Goal: Information Seeking & Learning: Learn about a topic

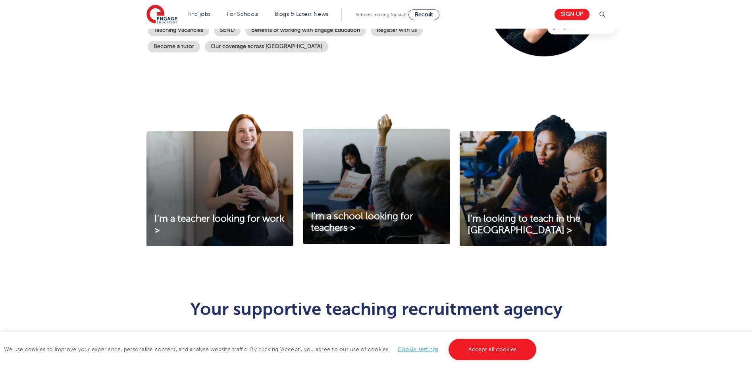
scroll to position [397, 0]
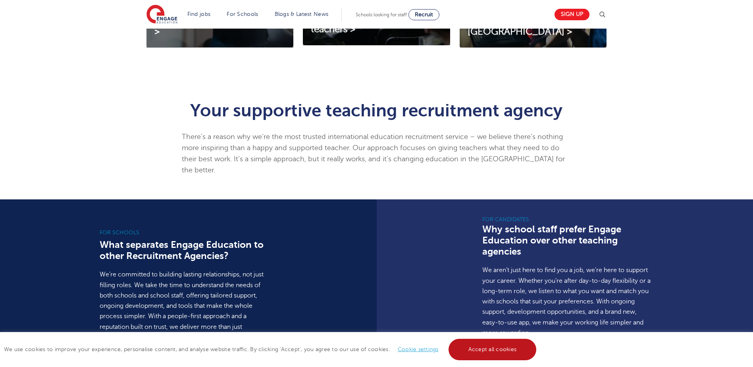
click at [500, 341] on link "Accept all cookies" at bounding box center [493, 349] width 88 height 21
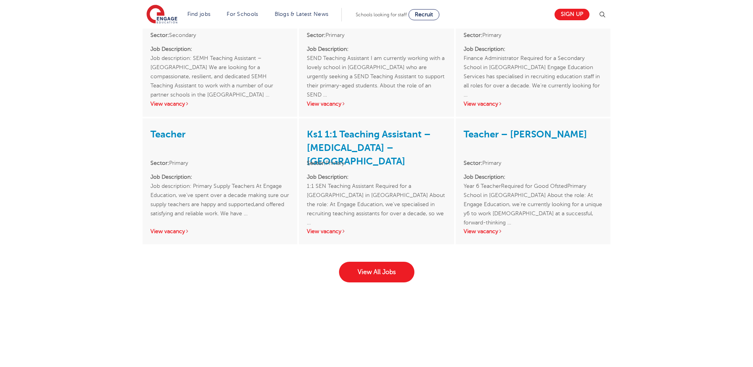
scroll to position [993, 0]
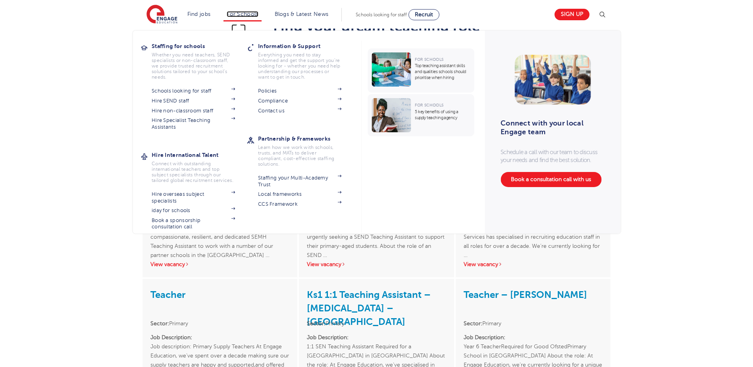
click at [249, 14] on link "For Schools" at bounding box center [242, 14] width 31 height 6
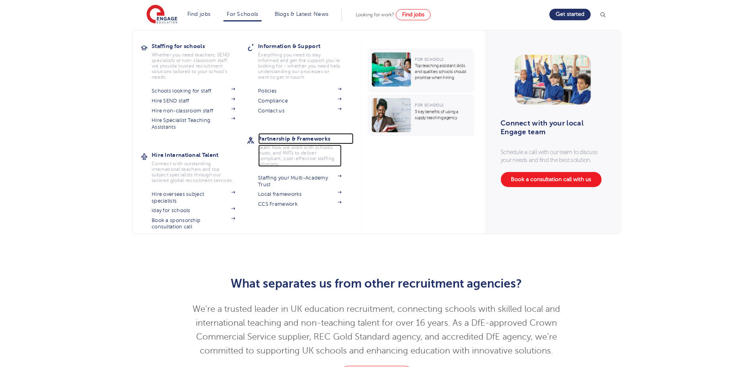
click at [326, 139] on h3 "Partnership & Frameworks" at bounding box center [305, 138] width 95 height 11
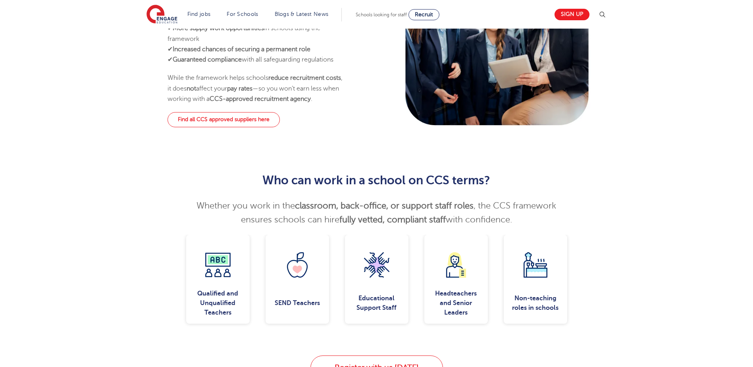
scroll to position [437, 0]
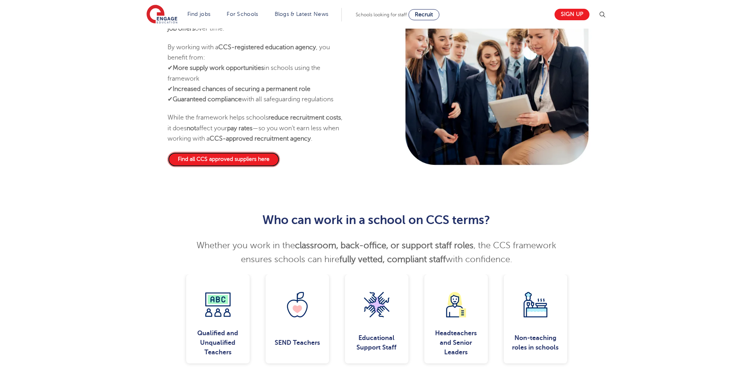
click at [256, 167] on link "Find all CCS approved suppliers here" at bounding box center [224, 159] width 112 height 15
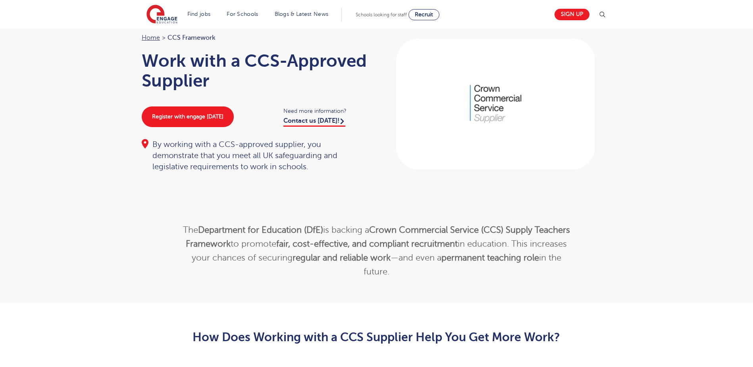
scroll to position [0, 0]
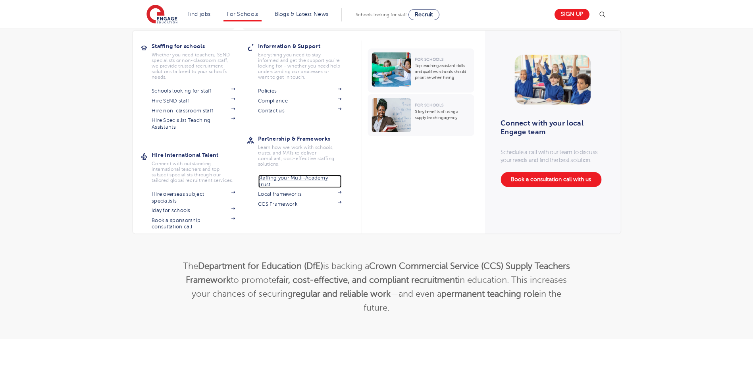
click at [301, 176] on link "Staffing your Multi-Academy Trust" at bounding box center [299, 181] width 83 height 13
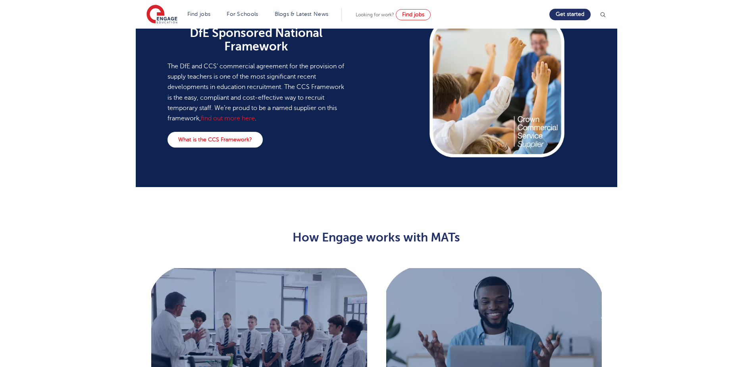
scroll to position [477, 0]
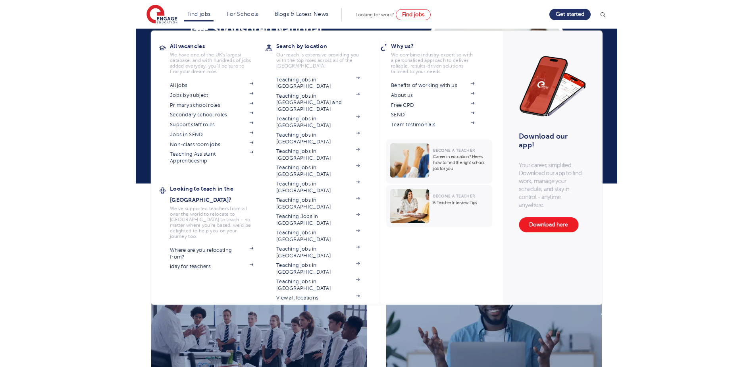
click at [199, 19] on li "Find jobs All vacancies We have one of the UK's largest database. and with hund…" at bounding box center [199, 15] width 30 height 14
click at [200, 42] on h3 "All vacancies" at bounding box center [217, 46] width 95 height 11
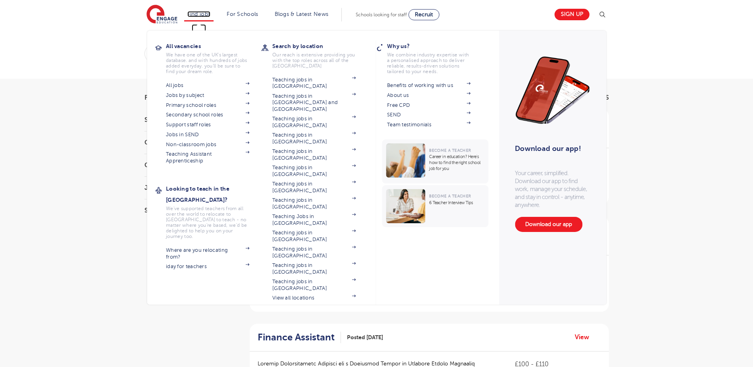
click at [201, 12] on link "Find jobs" at bounding box center [198, 14] width 23 height 6
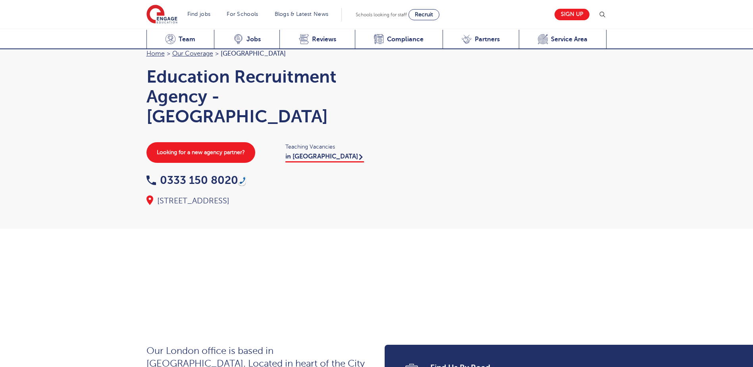
scroll to position [1941, 0]
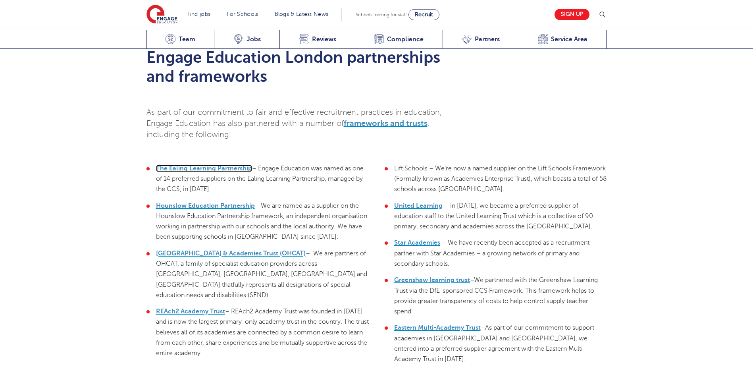
click at [216, 165] on span "The Ealing Learning Partnership" at bounding box center [204, 168] width 96 height 7
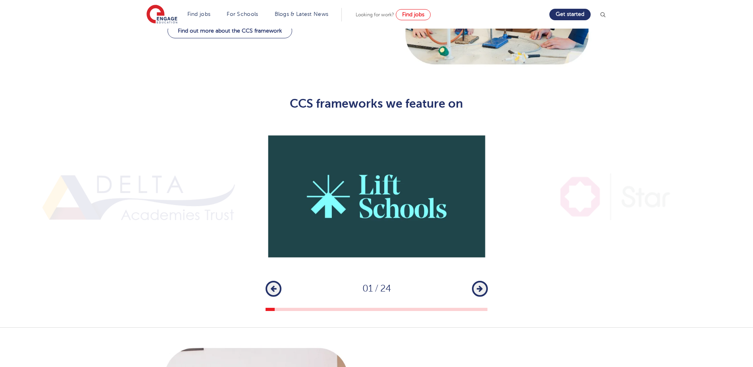
scroll to position [556, 0]
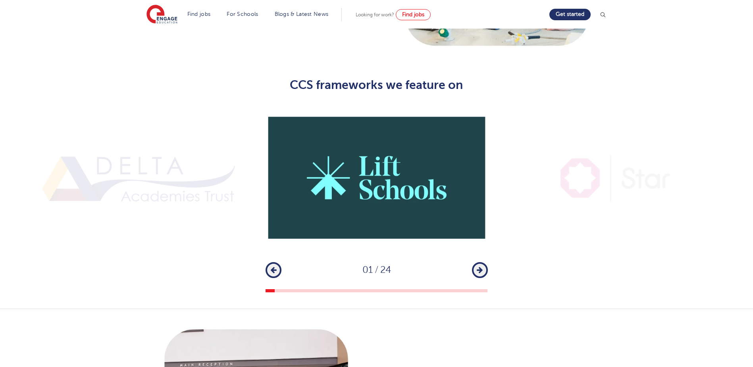
click at [488, 257] on div "1 2 3 4 5 6 7 8 9 10 11 12 13 14 15 16 17 18 19 20 21 22 23 24 Previous 01 / 24…" at bounding box center [376, 198] width 753 height 189
click at [481, 266] on icon "button" at bounding box center [480, 269] width 6 height 7
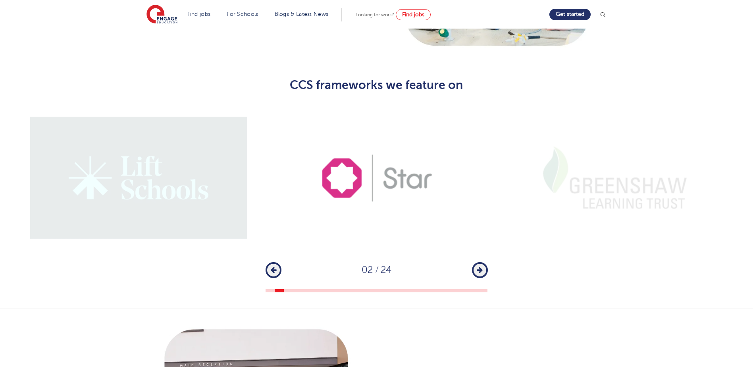
click at [479, 266] on icon "button" at bounding box center [480, 269] width 6 height 7
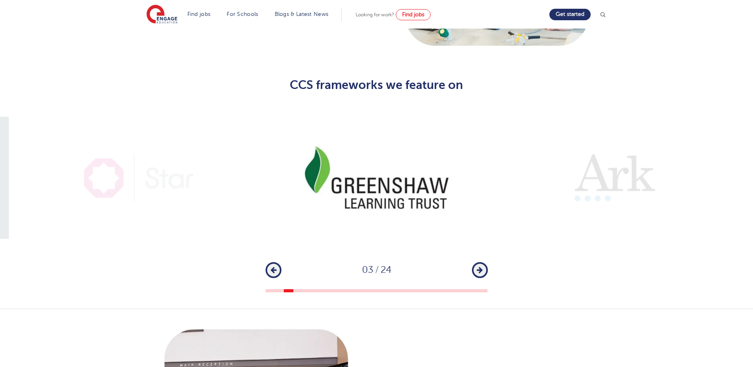
click at [479, 266] on icon "button" at bounding box center [480, 269] width 6 height 7
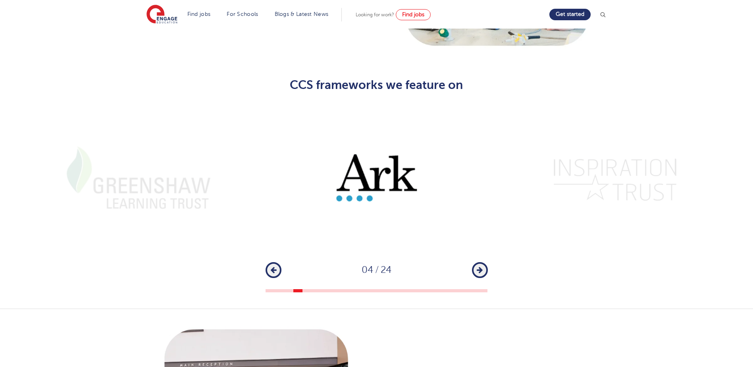
click at [479, 266] on icon "button" at bounding box center [480, 269] width 6 height 7
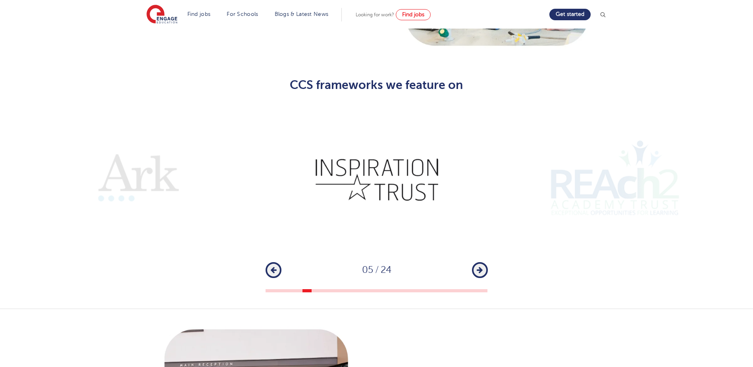
click at [479, 266] on icon "button" at bounding box center [480, 269] width 6 height 7
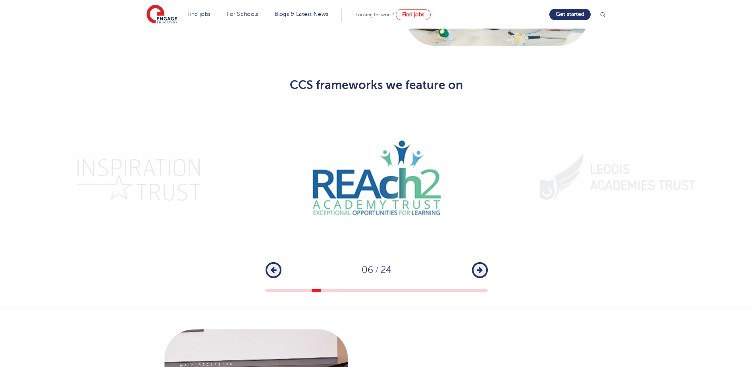
click at [479, 266] on icon "button" at bounding box center [480, 269] width 6 height 7
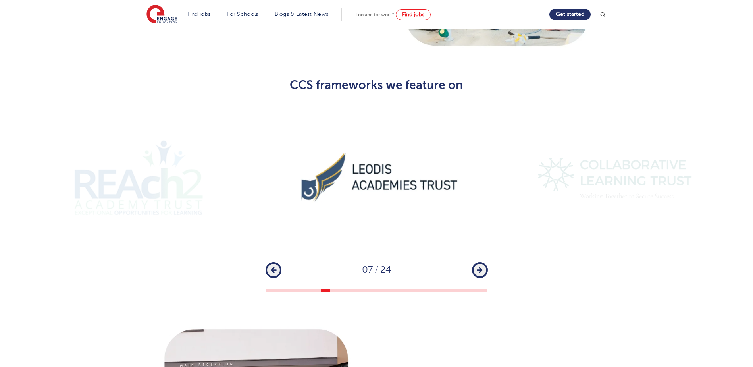
click at [479, 266] on icon "button" at bounding box center [480, 269] width 6 height 7
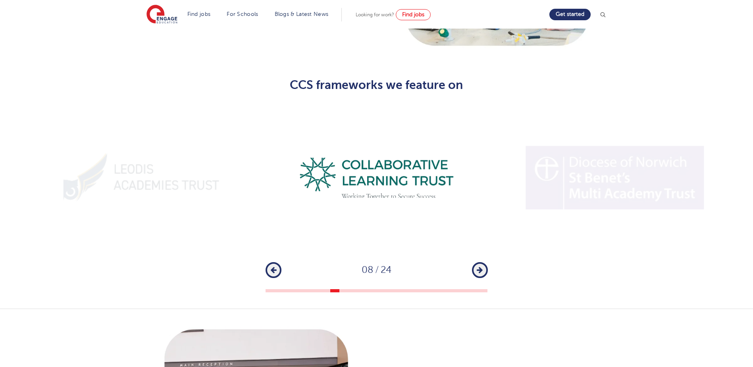
click at [479, 266] on icon "button" at bounding box center [480, 269] width 6 height 7
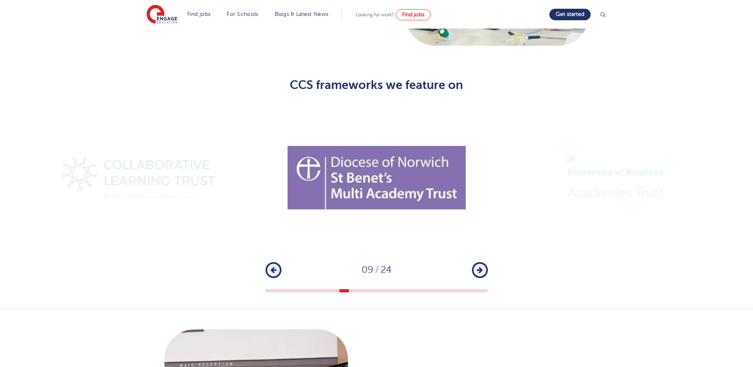
click at [479, 266] on icon "button" at bounding box center [480, 269] width 6 height 7
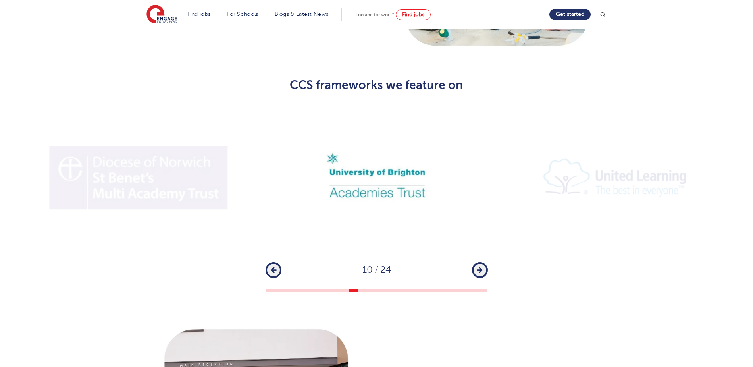
click at [479, 266] on icon "button" at bounding box center [480, 269] width 6 height 7
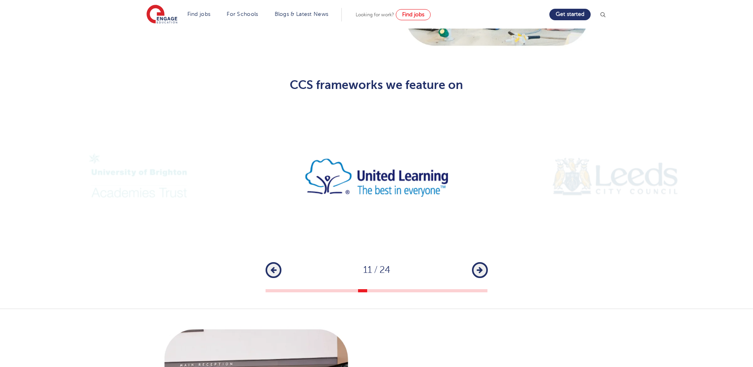
click at [479, 266] on icon "button" at bounding box center [480, 269] width 6 height 7
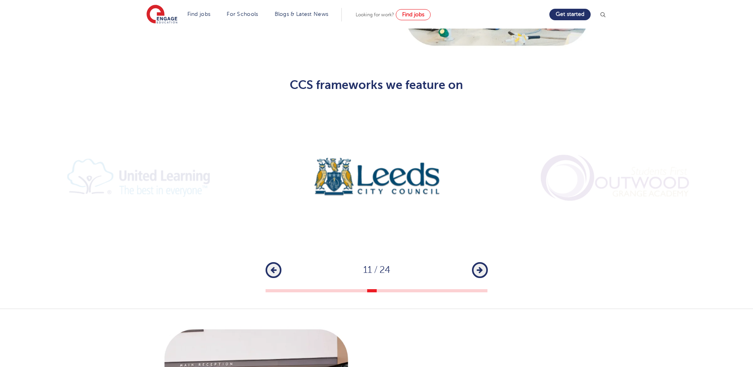
click at [479, 266] on icon "button" at bounding box center [480, 269] width 6 height 7
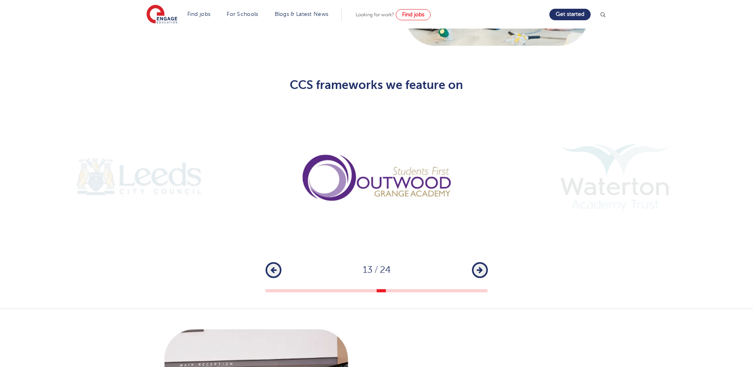
click at [479, 266] on icon "button" at bounding box center [480, 269] width 6 height 7
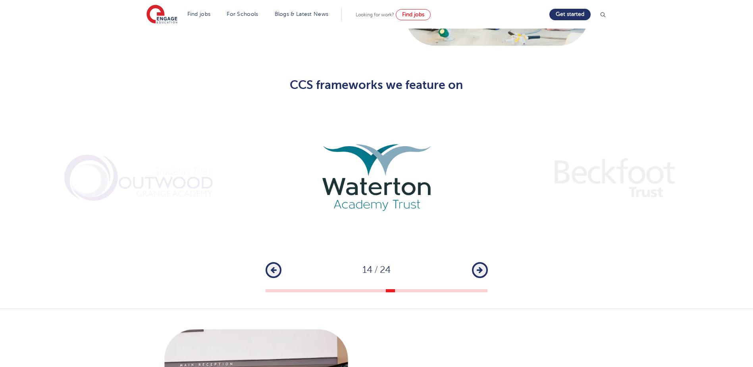
click at [479, 266] on icon "button" at bounding box center [480, 269] width 6 height 7
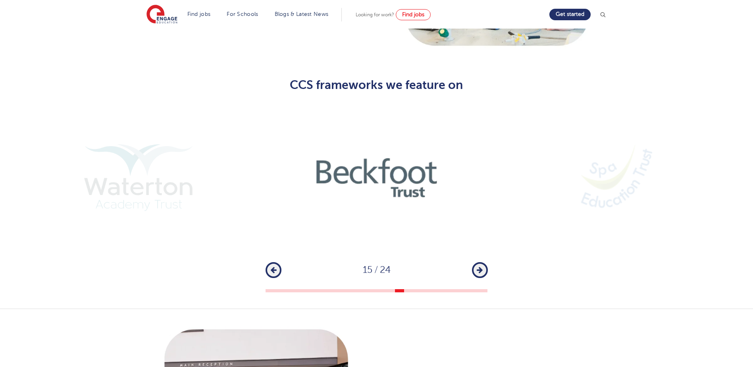
click at [479, 266] on icon "button" at bounding box center [480, 269] width 6 height 7
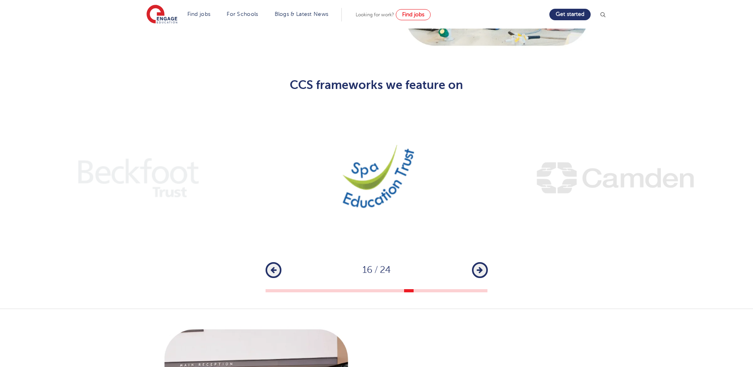
click at [480, 262] on button "Next" at bounding box center [480, 270] width 16 height 16
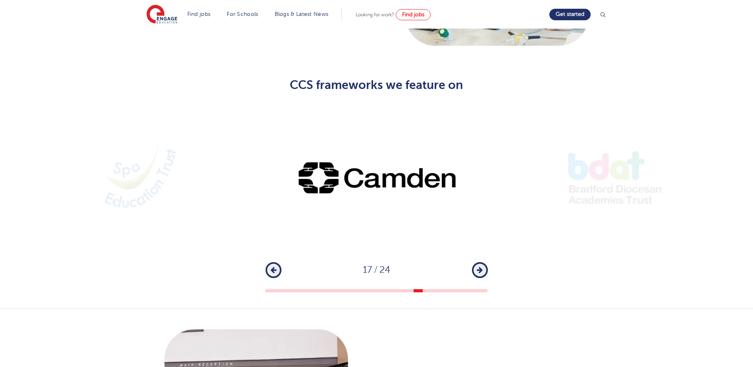
click at [477, 262] on button "Next" at bounding box center [480, 270] width 16 height 16
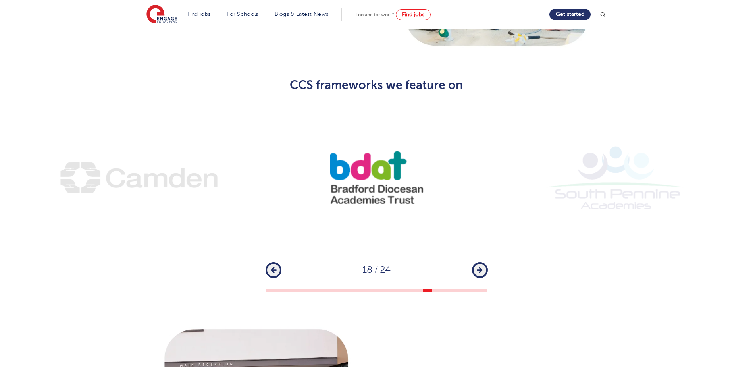
click at [477, 262] on button "Next" at bounding box center [480, 270] width 16 height 16
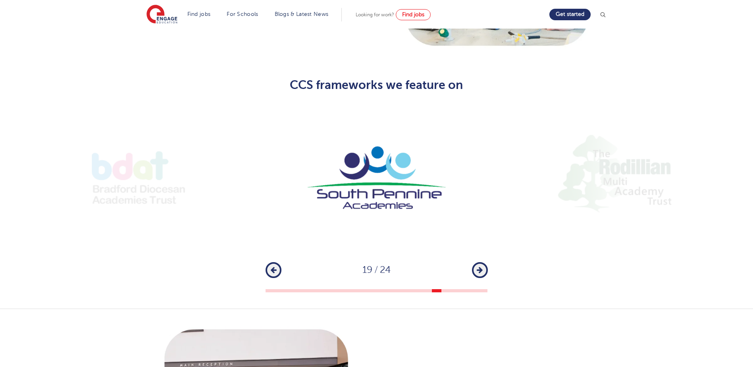
click at [480, 266] on icon "button" at bounding box center [480, 269] width 6 height 7
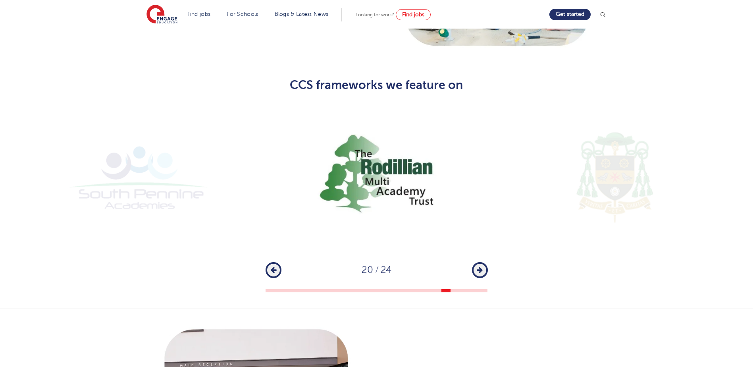
click at [480, 266] on icon "button" at bounding box center [480, 269] width 6 height 7
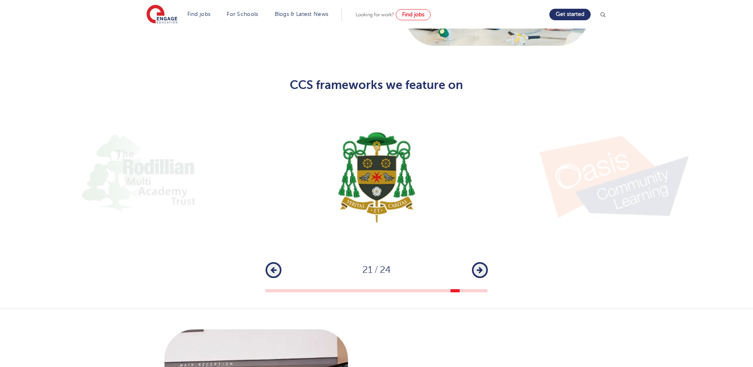
click at [480, 266] on icon "button" at bounding box center [480, 269] width 6 height 7
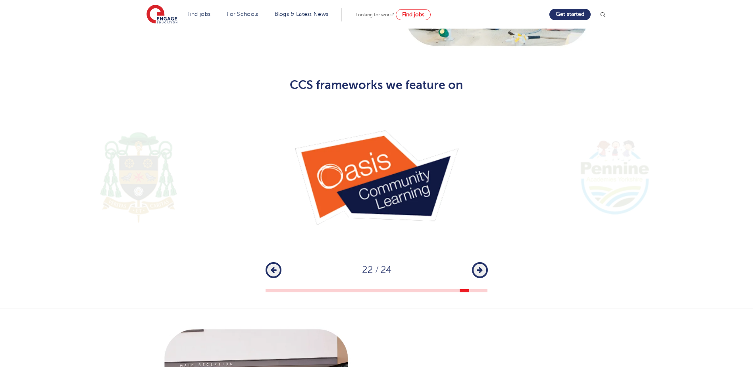
click at [480, 266] on icon "button" at bounding box center [480, 269] width 6 height 7
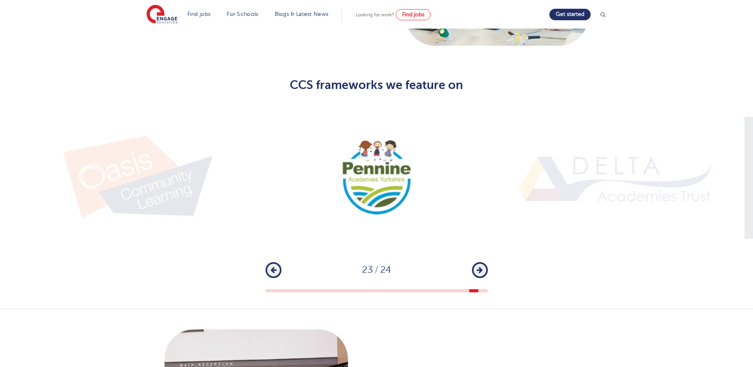
click at [478, 266] on icon "button" at bounding box center [480, 269] width 6 height 7
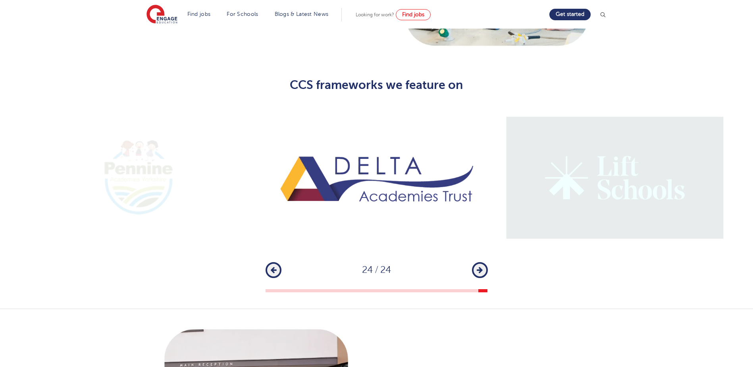
click at [478, 266] on icon "button" at bounding box center [480, 269] width 6 height 7
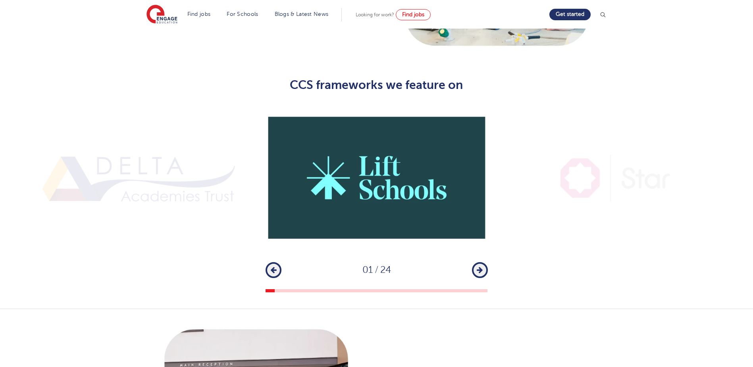
click at [478, 266] on icon "button" at bounding box center [480, 269] width 6 height 7
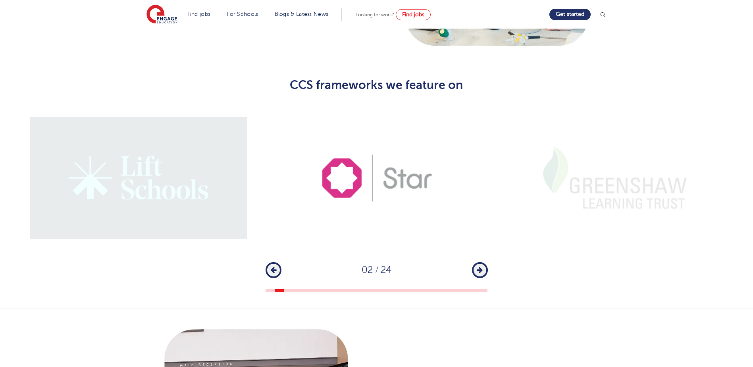
click at [174, 168] on img at bounding box center [138, 178] width 222 height 148
click at [564, 151] on img at bounding box center [615, 178] width 222 height 148
click at [641, 159] on img at bounding box center [615, 178] width 222 height 148
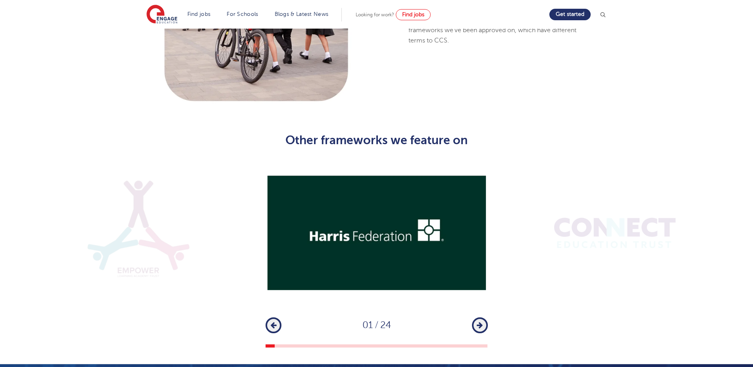
scroll to position [993, 0]
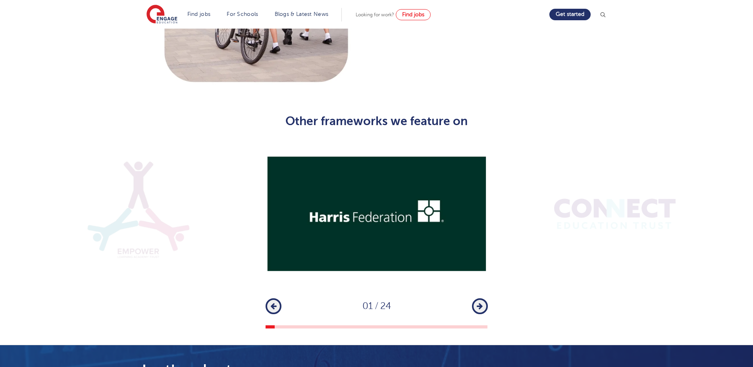
click at [482, 303] on icon "button" at bounding box center [480, 306] width 6 height 7
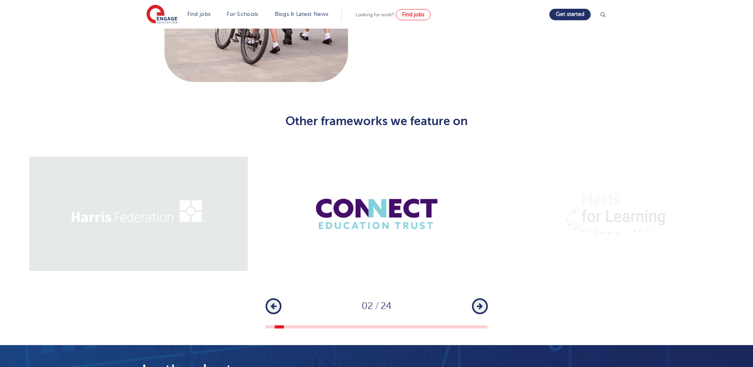
click at [482, 303] on icon "button" at bounding box center [480, 306] width 6 height 7
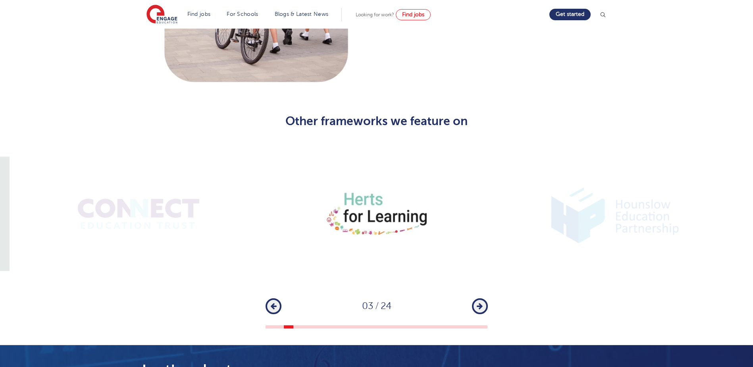
click at [482, 303] on icon "button" at bounding box center [480, 306] width 6 height 7
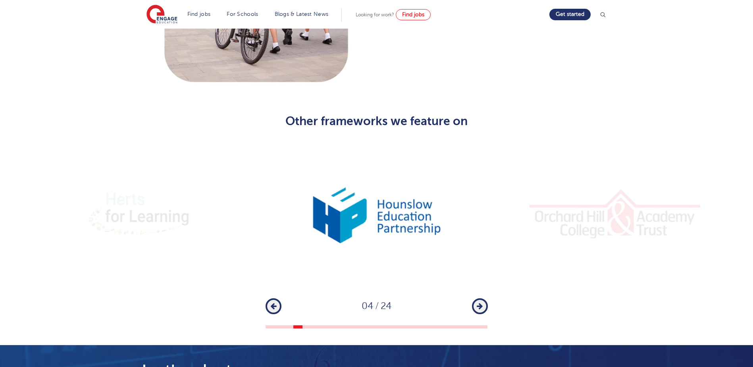
click at [479, 303] on icon "button" at bounding box center [480, 306] width 6 height 7
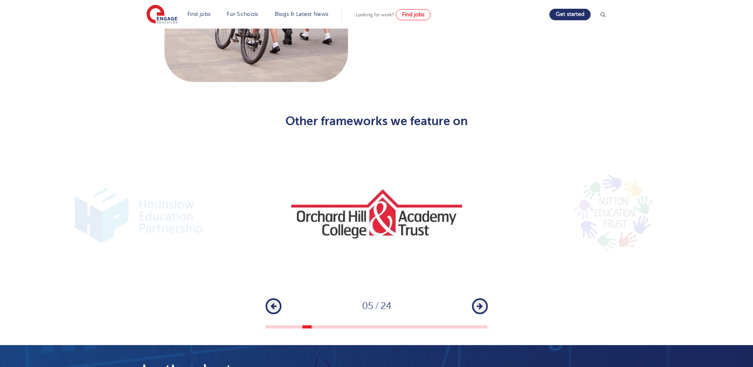
click at [485, 298] on button "Next" at bounding box center [480, 306] width 16 height 16
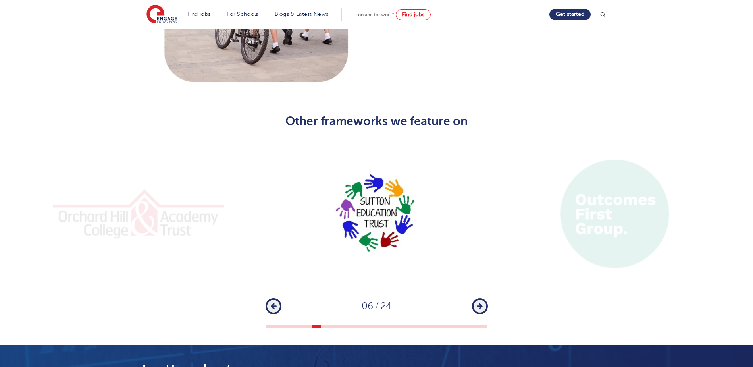
click at [485, 298] on button "Next" at bounding box center [480, 306] width 16 height 16
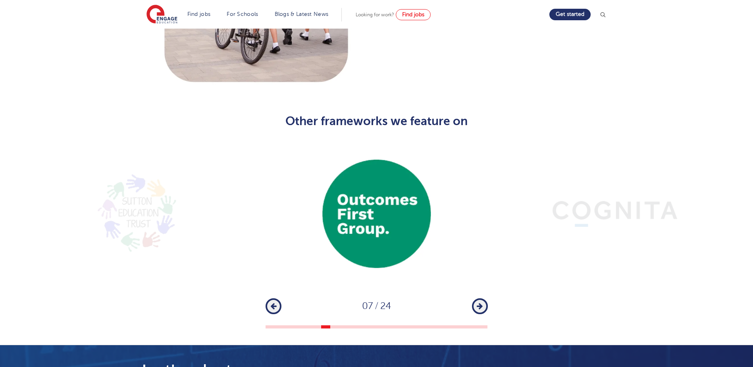
click at [485, 298] on button "Next" at bounding box center [480, 306] width 16 height 16
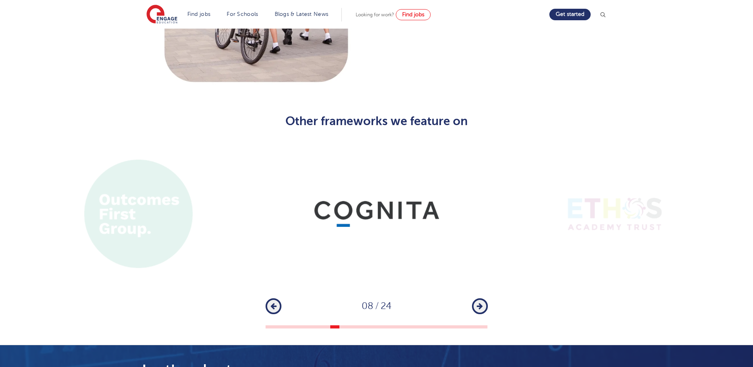
click at [485, 298] on button "Next" at bounding box center [480, 306] width 16 height 16
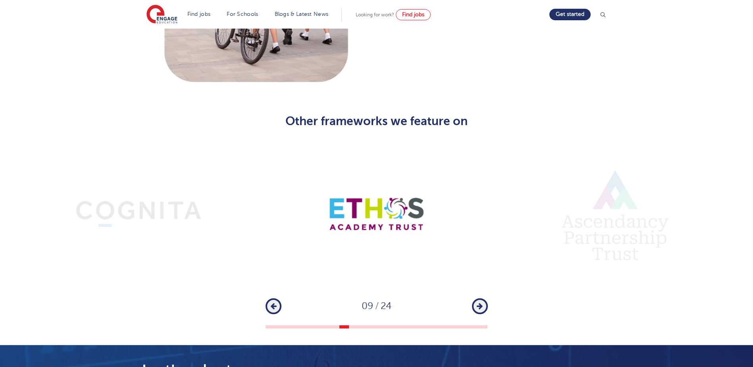
click at [485, 298] on button "Next" at bounding box center [480, 306] width 16 height 16
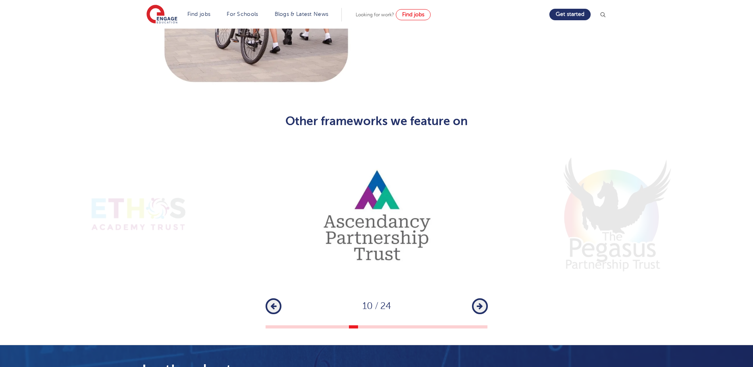
click at [485, 298] on button "Next" at bounding box center [480, 306] width 16 height 16
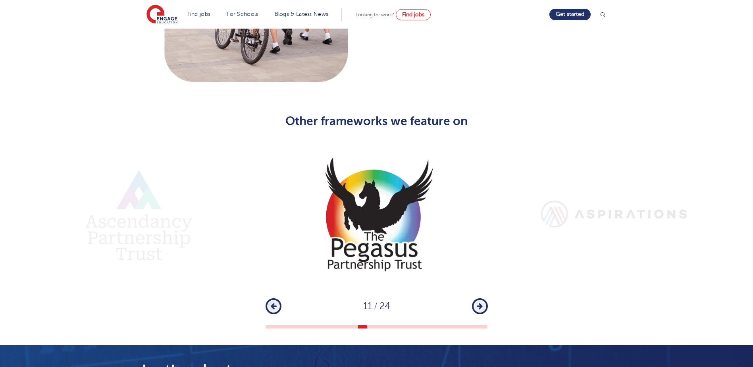
click at [485, 298] on button "Next" at bounding box center [480, 306] width 16 height 16
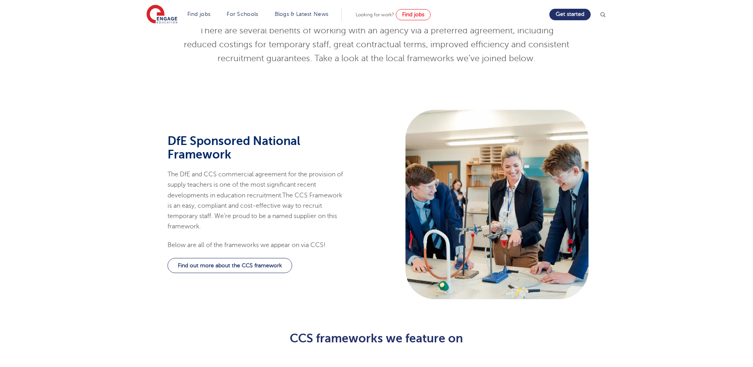
scroll to position [238, 0]
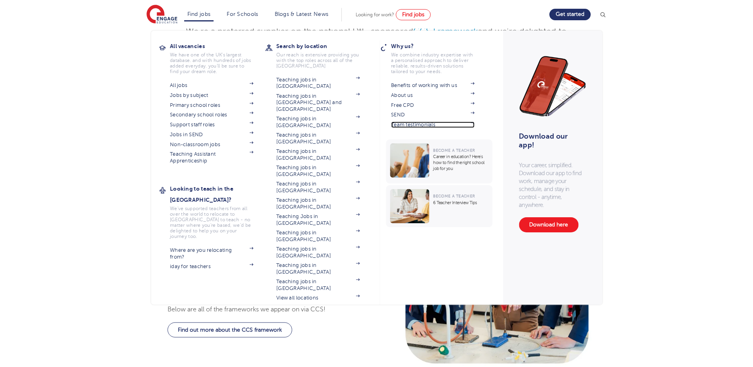
click at [420, 124] on link "Team testimonials" at bounding box center [432, 125] width 83 height 6
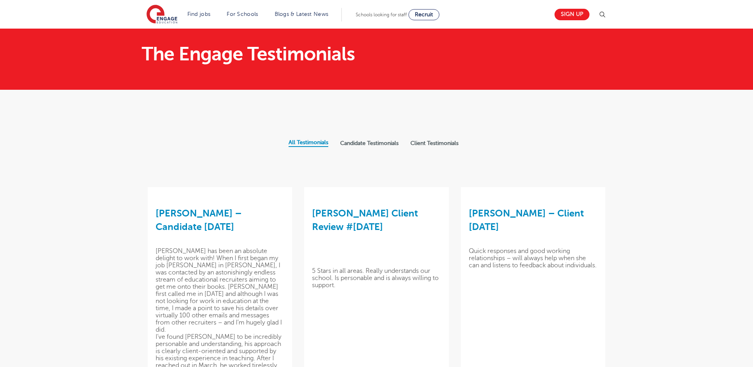
click at [444, 142] on label "Client Testimonials" at bounding box center [435, 143] width 48 height 7
click at [0, 0] on input "Client Testimonials" at bounding box center [0, 0] width 0 height 0
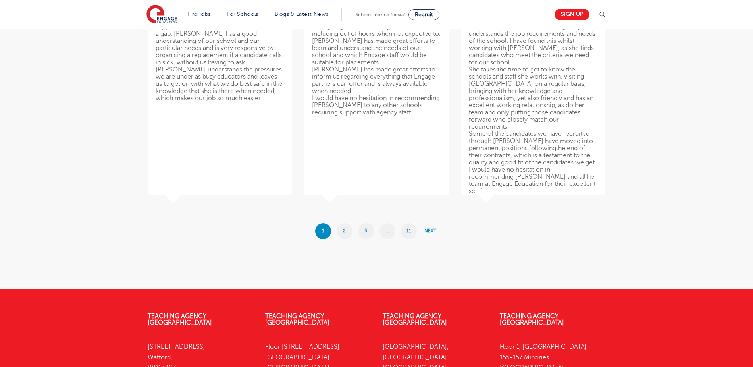
scroll to position [874, 0]
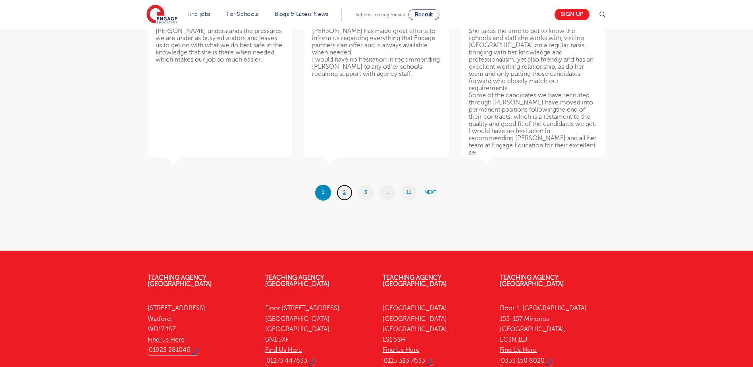
click at [348, 192] on link "2" at bounding box center [345, 193] width 16 height 16
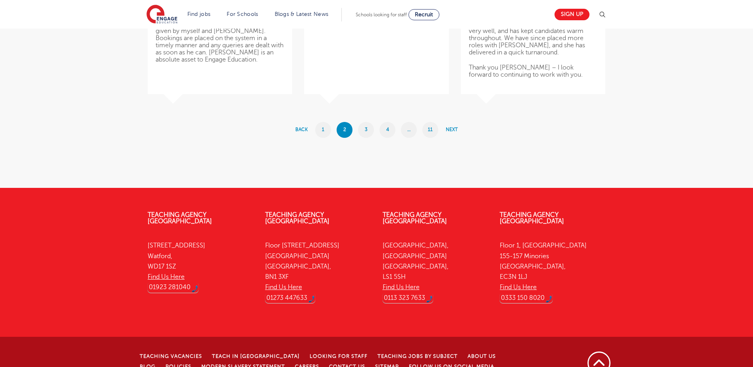
scroll to position [1010, 0]
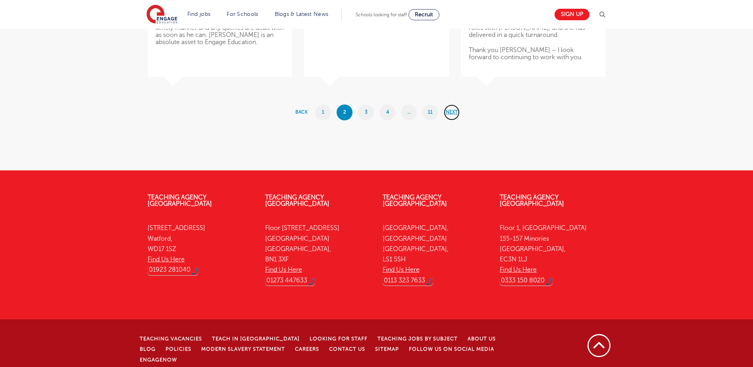
click at [449, 114] on link "Next" at bounding box center [452, 112] width 16 height 16
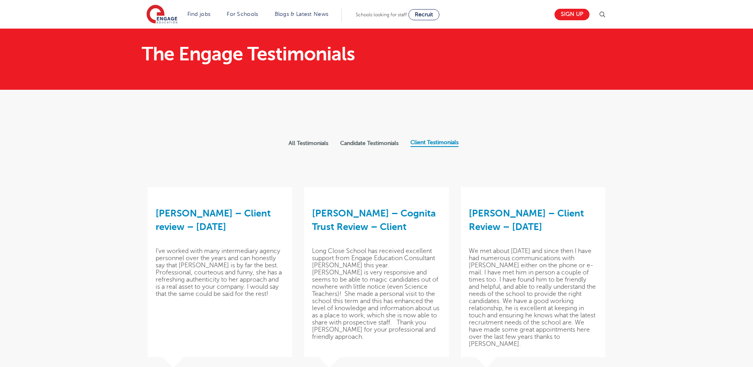
click at [289, 145] on label "All Testimonials" at bounding box center [309, 143] width 40 height 7
click at [0, 0] on input "All Testimonials" at bounding box center [0, 0] width 0 height 0
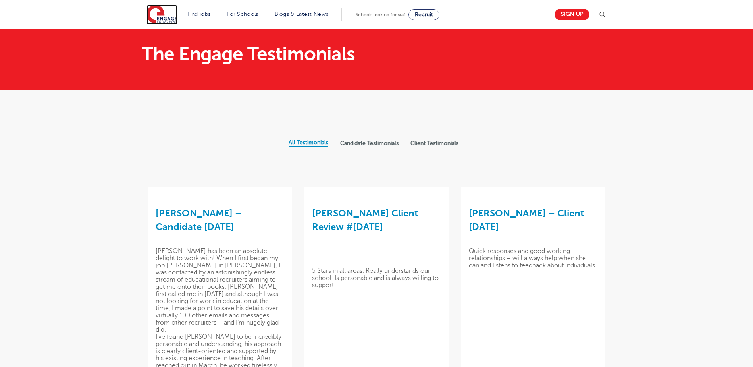
click at [166, 17] on img at bounding box center [162, 15] width 31 height 20
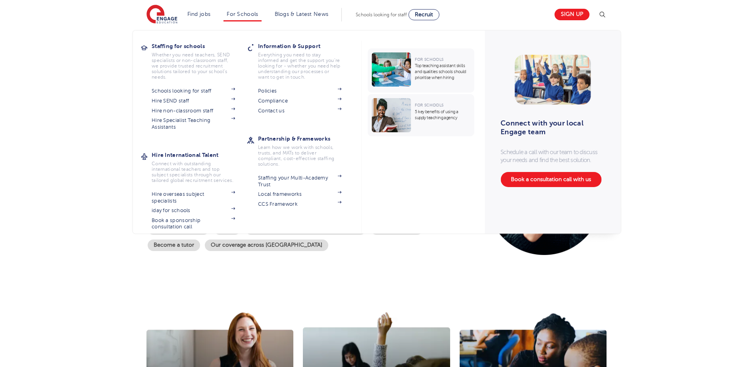
click at [562, 135] on h3 "Connect with your local Engage team" at bounding box center [550, 127] width 99 height 17
click at [543, 117] on div "Connect with your local Engage team Schedule a call with our team to discuss yo…" at bounding box center [553, 132] width 136 height 203
click at [546, 185] on link "Book a consultation call with us" at bounding box center [551, 179] width 101 height 15
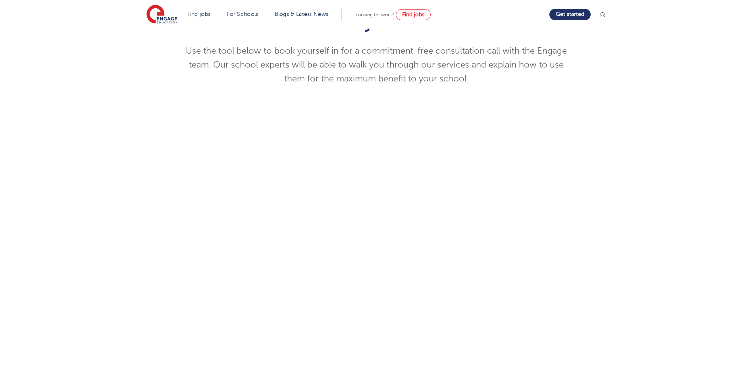
scroll to position [159, 0]
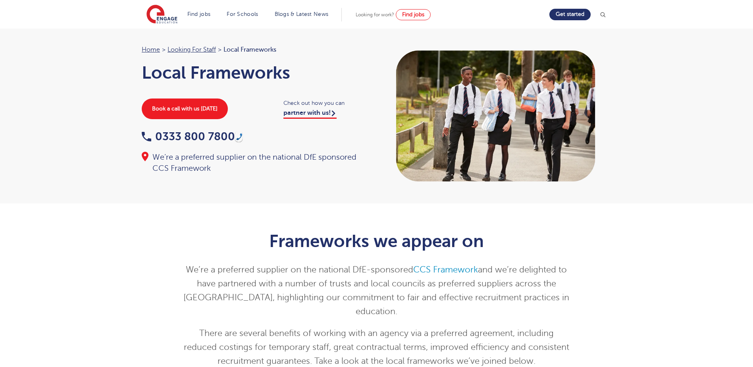
scroll to position [238, 0]
